Goal: Entertainment & Leisure: Browse casually

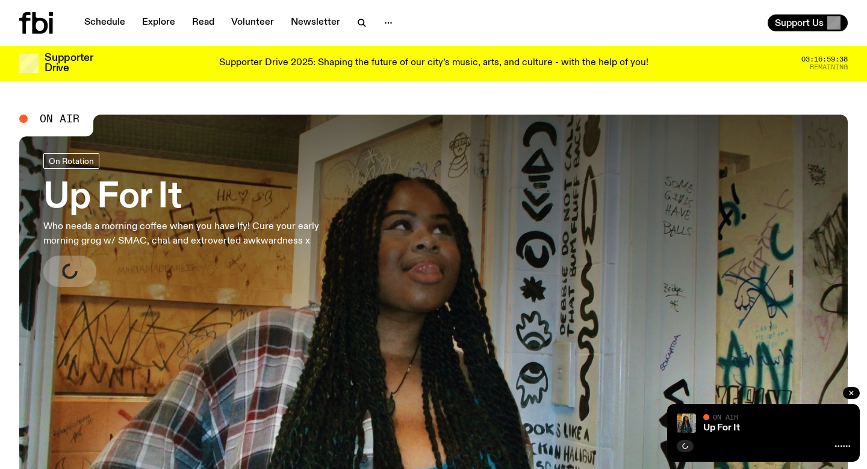
click at [30, 22] on icon at bounding box center [36, 23] width 34 height 22
click at [198, 34] on div "Schedule Explore Read Volunteer Newsletter Support Us" at bounding box center [433, 23] width 867 height 46
click at [203, 23] on link "Read" at bounding box center [203, 22] width 37 height 17
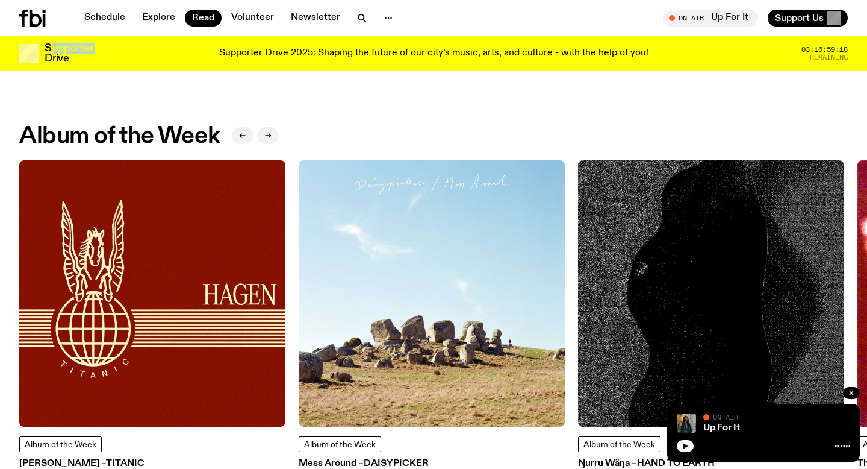
click at [135, 267] on img at bounding box center [152, 293] width 266 height 266
